Goal: Task Accomplishment & Management: Manage account settings

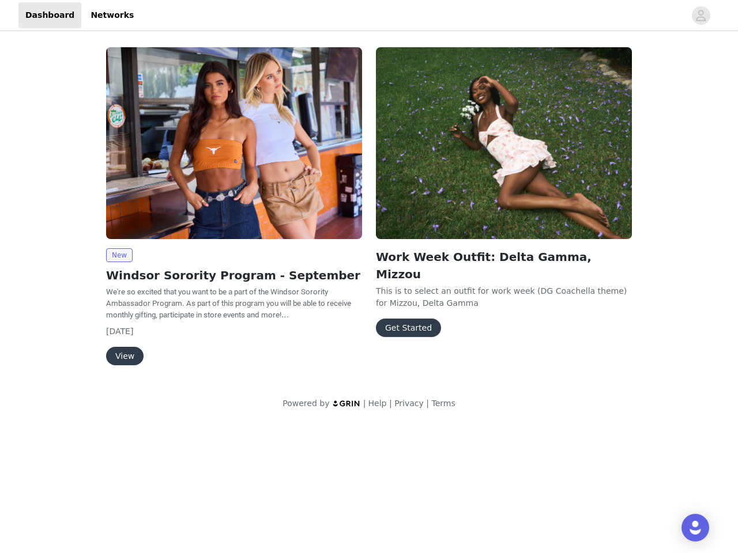
click at [369, 212] on div "Work Week Outfit: Delta Gamma, Mizzou This is to select an outfit for work week…" at bounding box center [504, 194] width 270 height 308
click at [369, 16] on div at bounding box center [413, 15] width 544 height 26
click at [701, 16] on icon "avatar" at bounding box center [700, 15] width 11 height 18
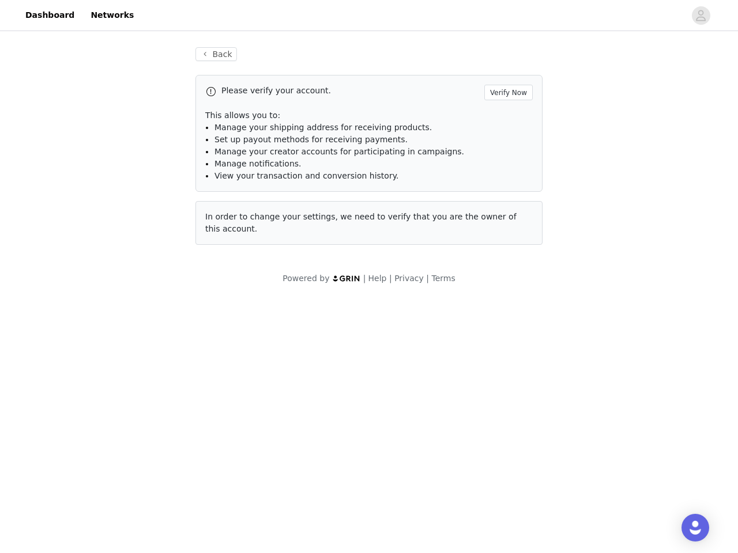
click at [119, 255] on div "Back Please verify your account. Verify Now This allows you to: Manage your shi…" at bounding box center [369, 165] width 738 height 265
click at [124, 356] on body "Dashboard Networks Back Please verify your account. Verify Now This allows you …" at bounding box center [369, 276] width 738 height 553
click at [504, 143] on li "Set up payout methods for receiving payments." at bounding box center [373, 140] width 318 height 12
